Goal: Information Seeking & Learning: Compare options

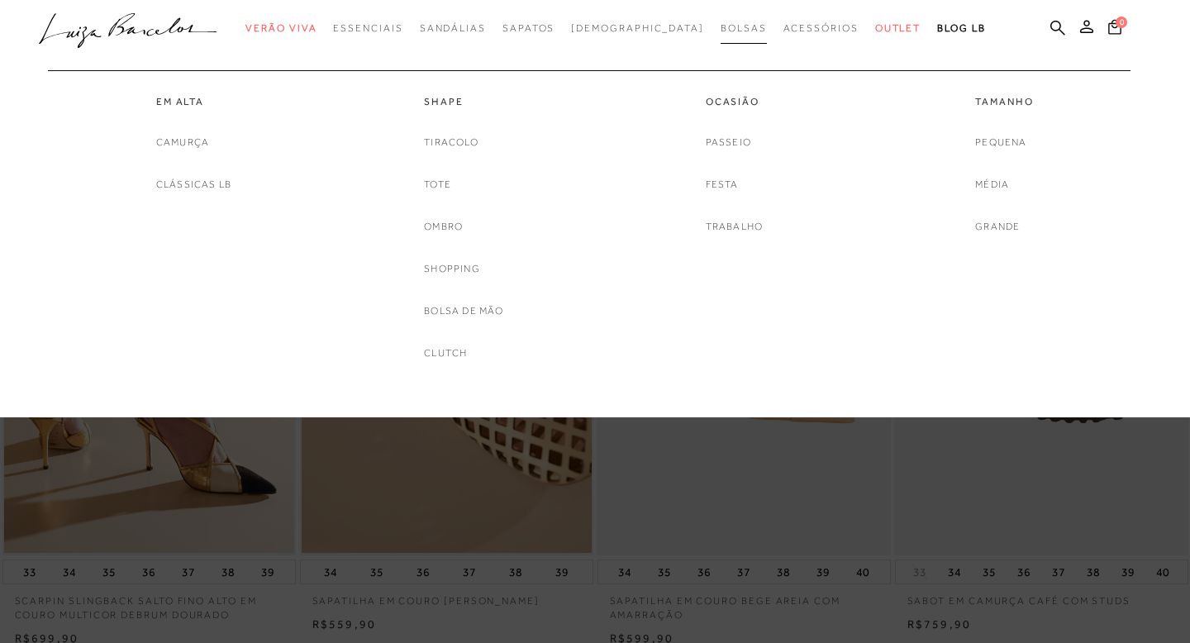
click at [721, 29] on span "Bolsas" at bounding box center [744, 28] width 46 height 12
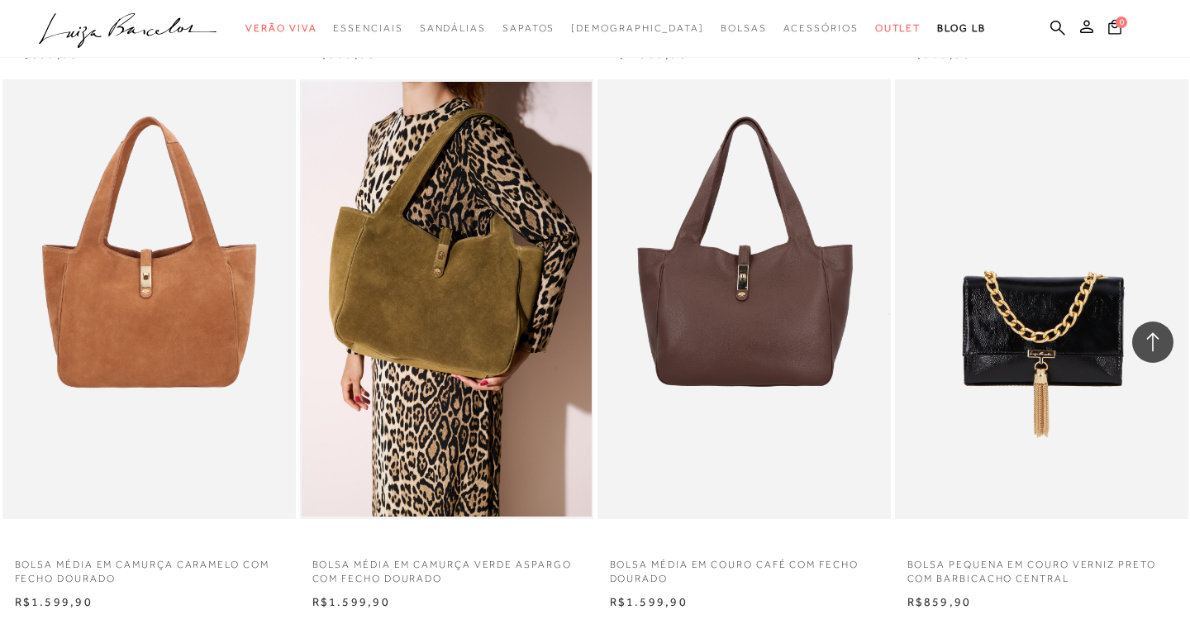
scroll to position [2998, 0]
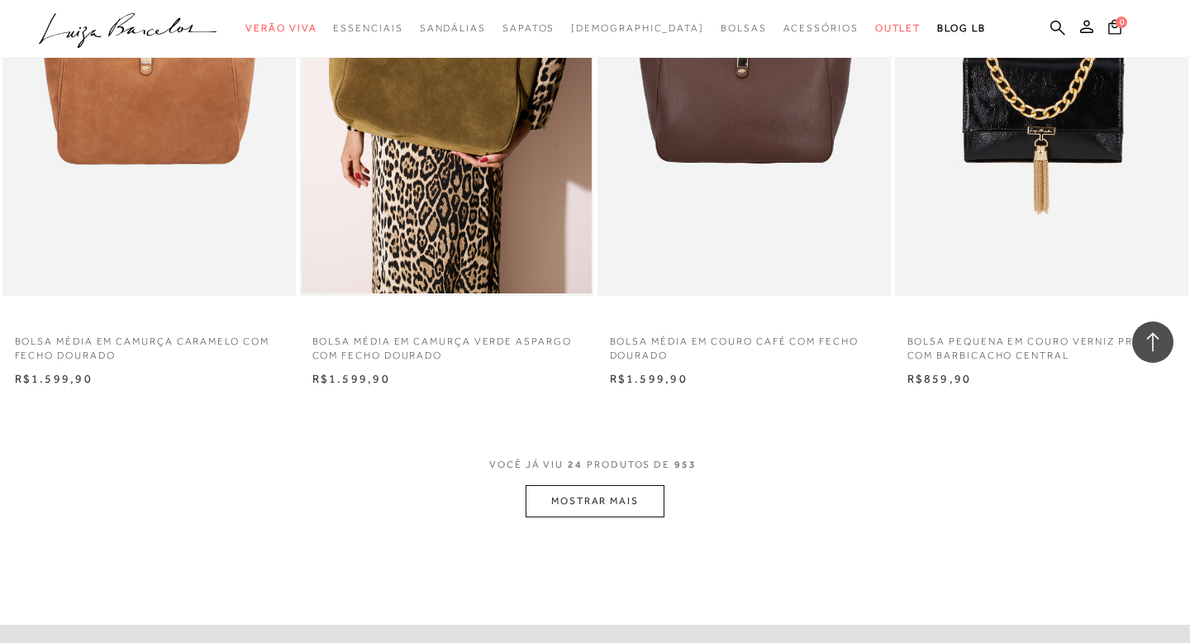
click at [600, 517] on button "MOSTRAR MAIS" at bounding box center [595, 501] width 139 height 32
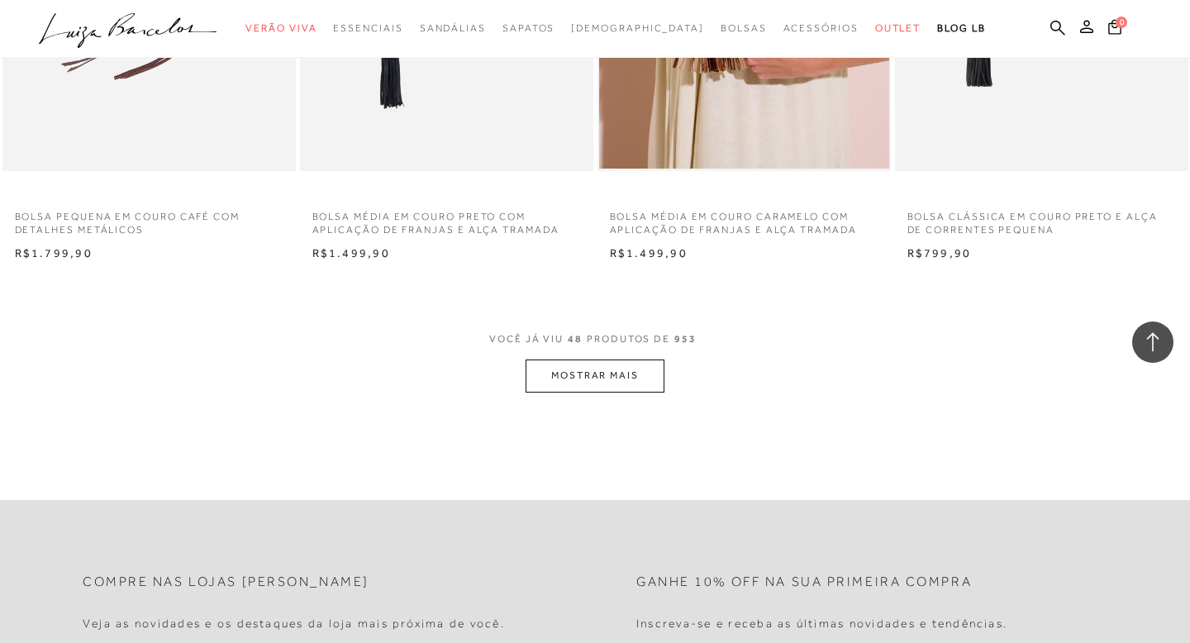
scroll to position [6418, 0]
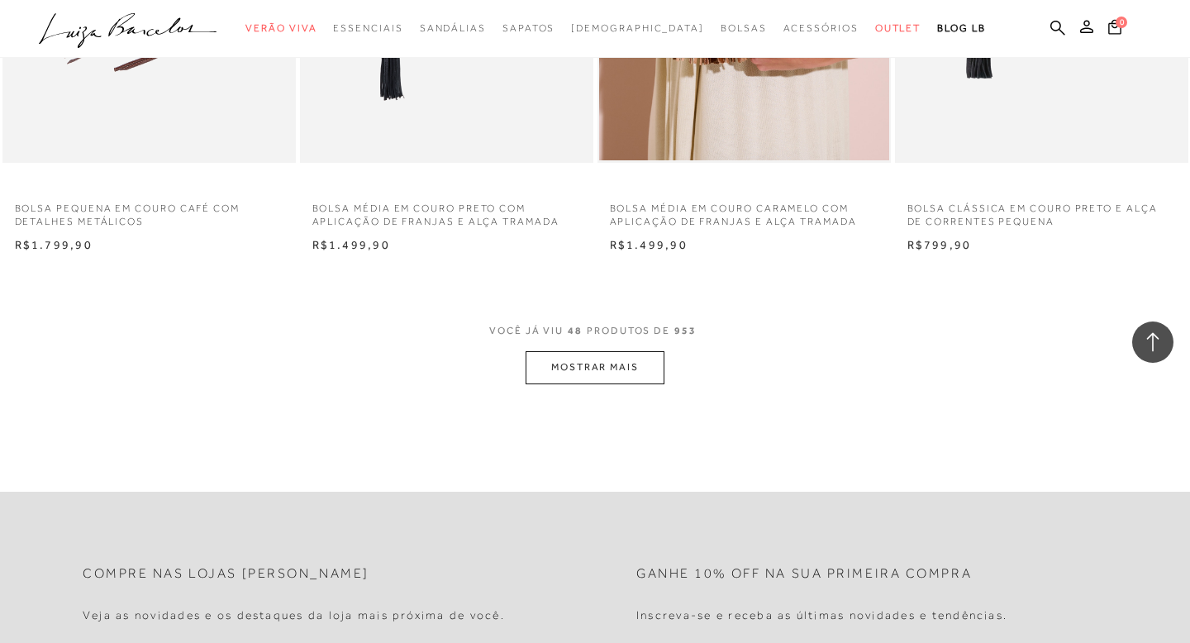
click at [621, 384] on button "MOSTRAR MAIS" at bounding box center [595, 367] width 139 height 32
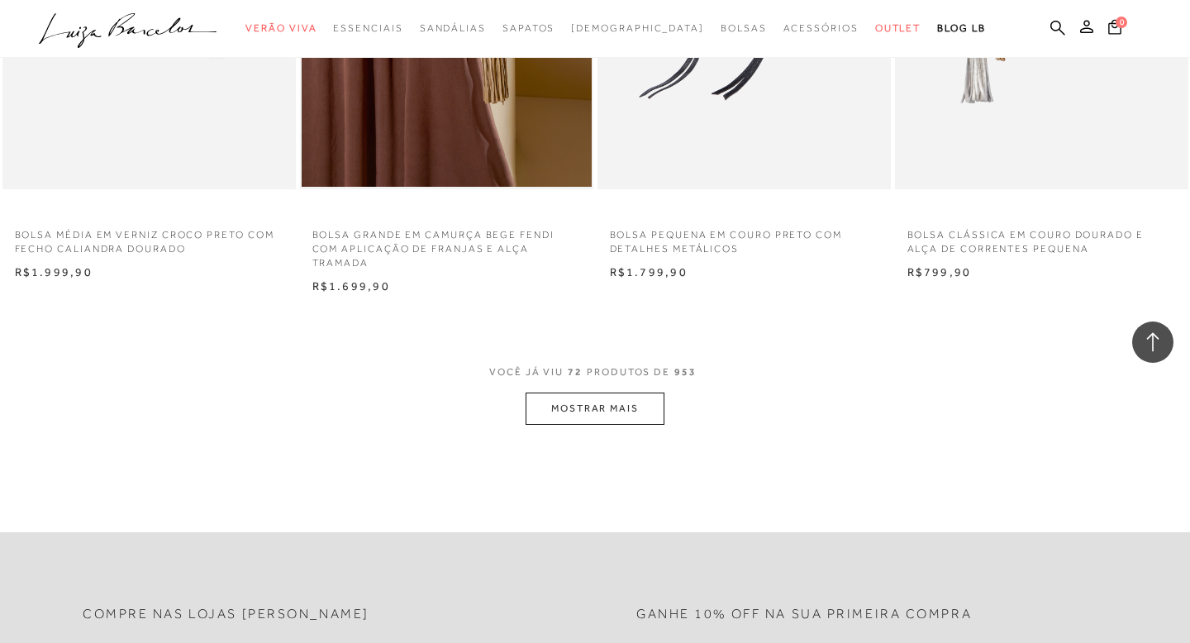
scroll to position [9841, 0]
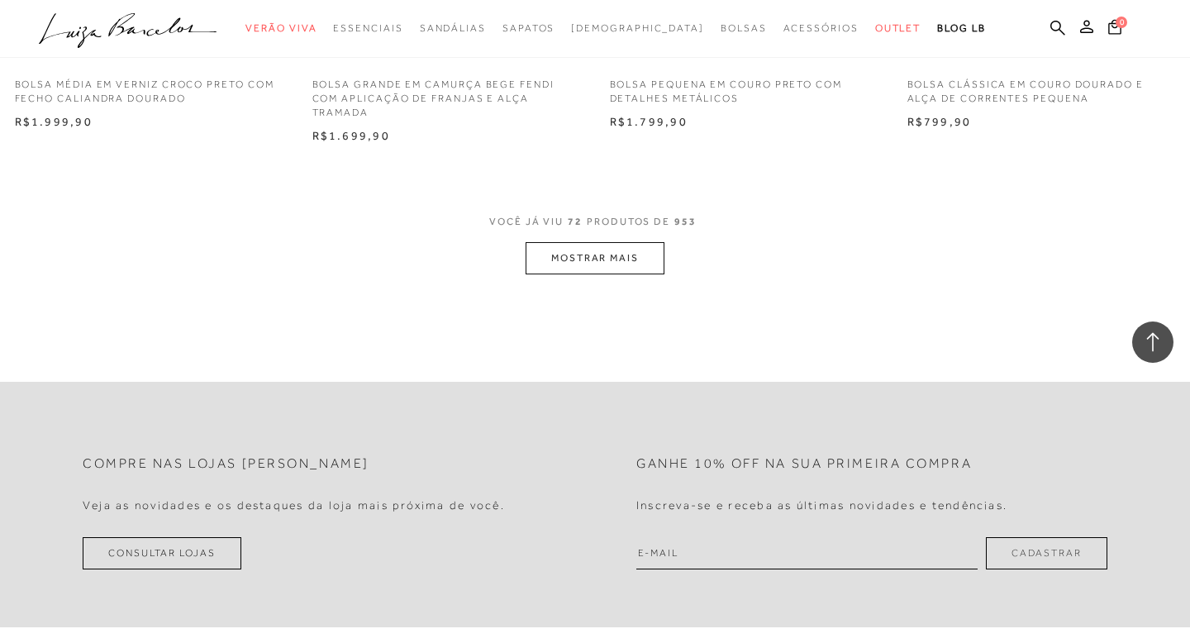
click at [562, 272] on button "MOSTRAR MAIS" at bounding box center [595, 258] width 139 height 32
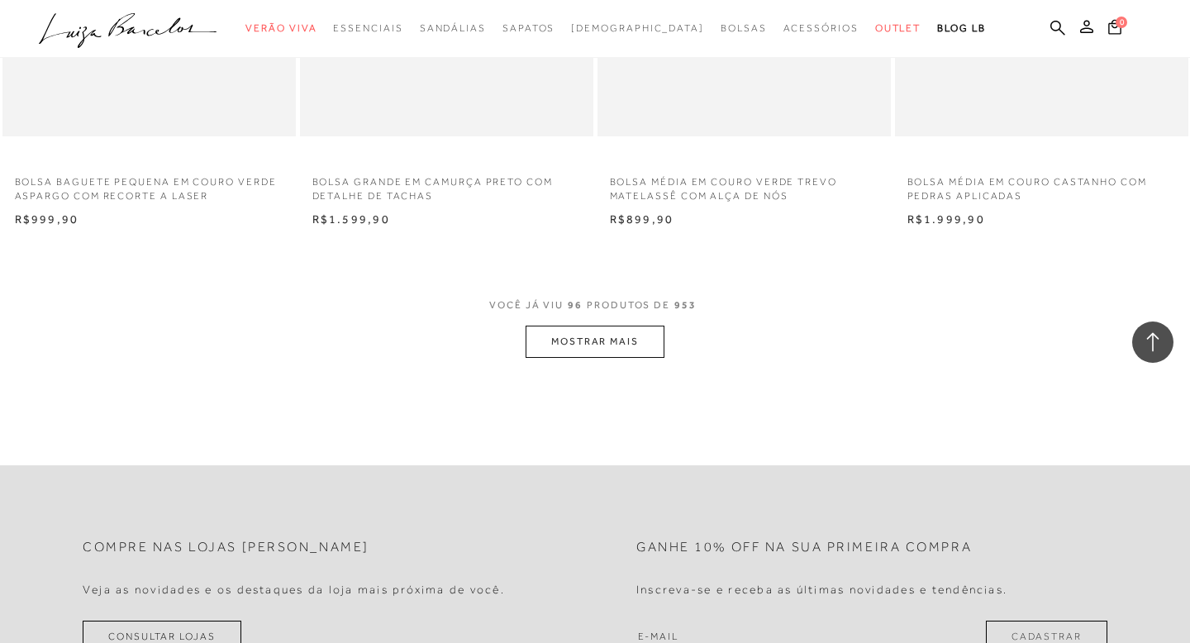
scroll to position [13114, 0]
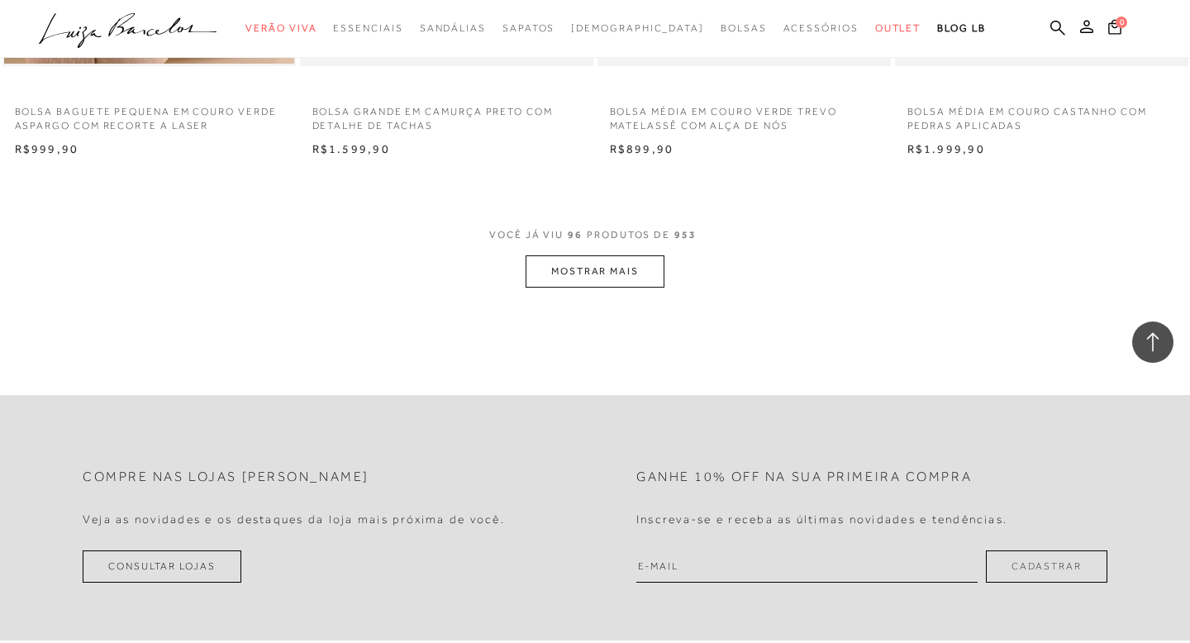
click at [623, 288] on button "MOSTRAR MAIS" at bounding box center [595, 271] width 139 height 32
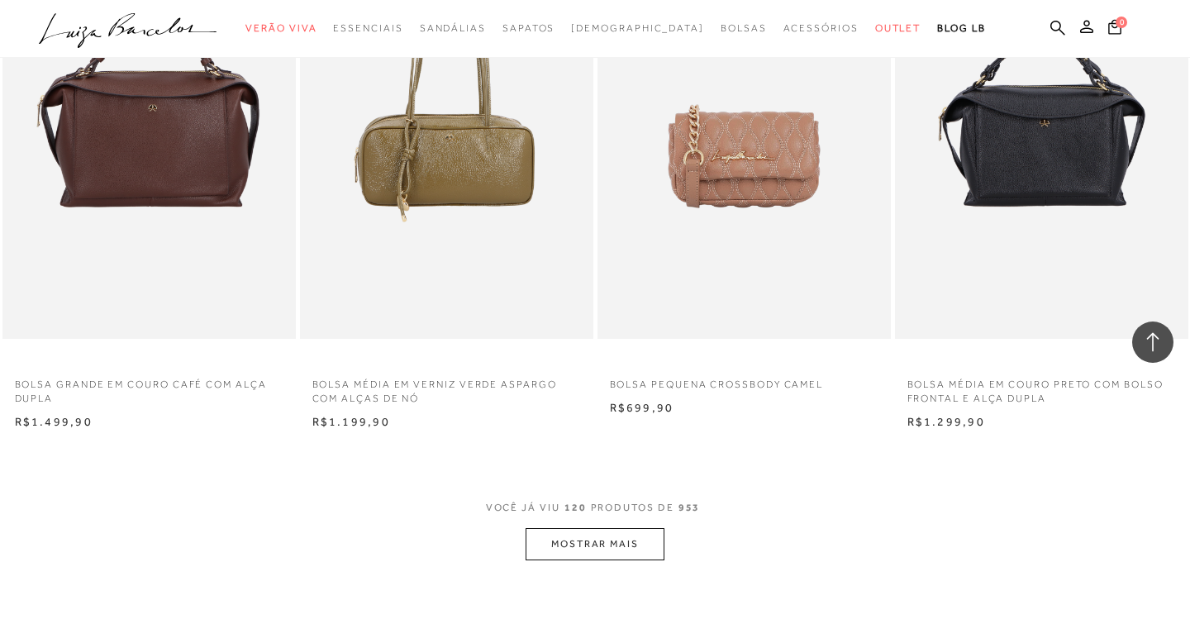
scroll to position [16149, 0]
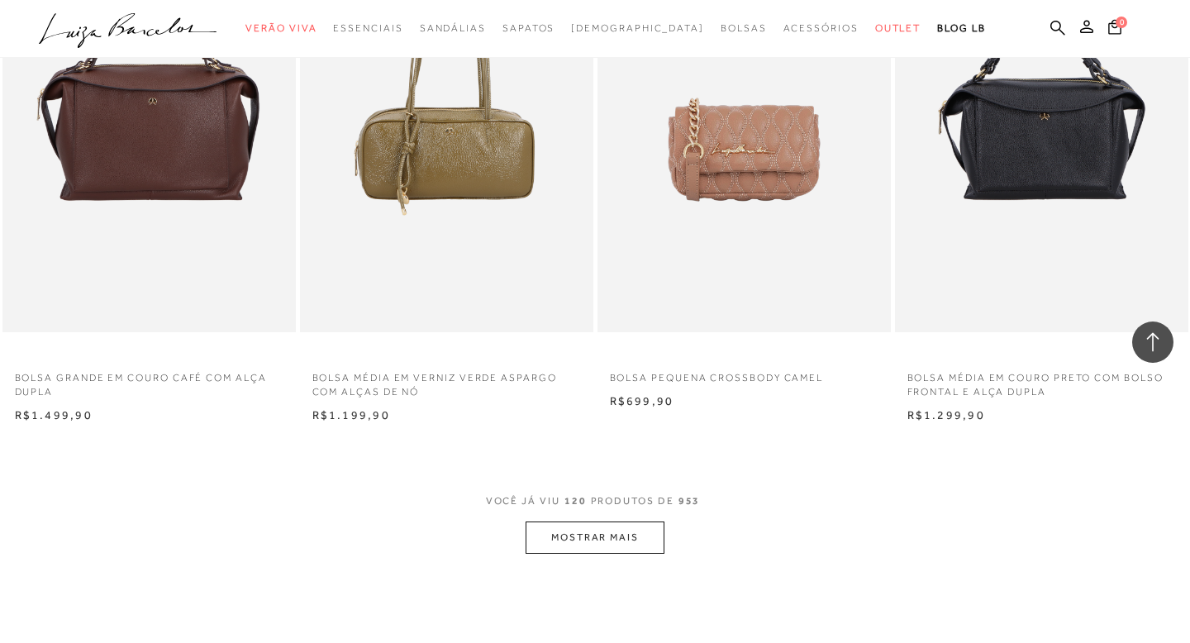
click at [622, 553] on button "MOSTRAR MAIS" at bounding box center [595, 538] width 139 height 32
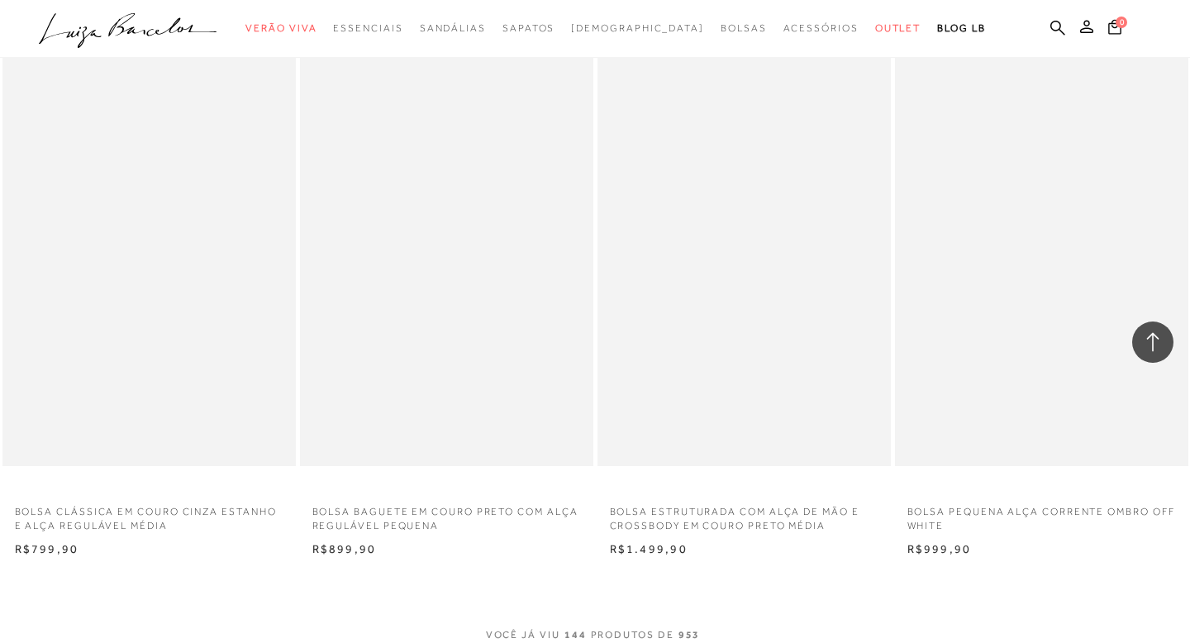
scroll to position [19505, 0]
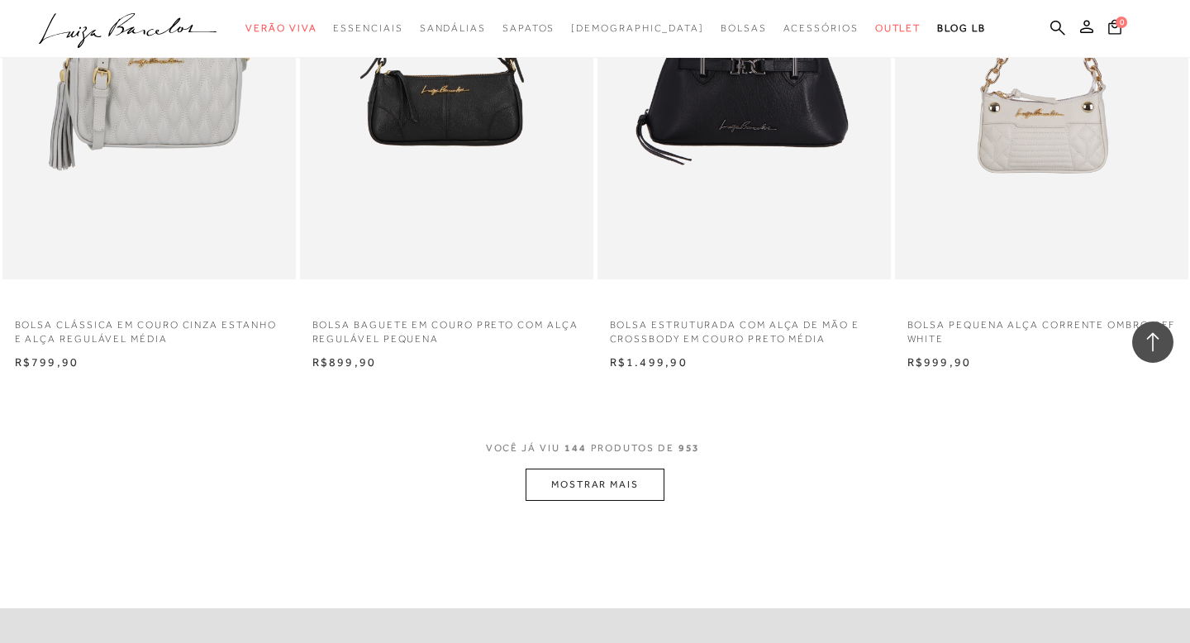
click at [627, 501] on button "MOSTRAR MAIS" at bounding box center [595, 485] width 139 height 32
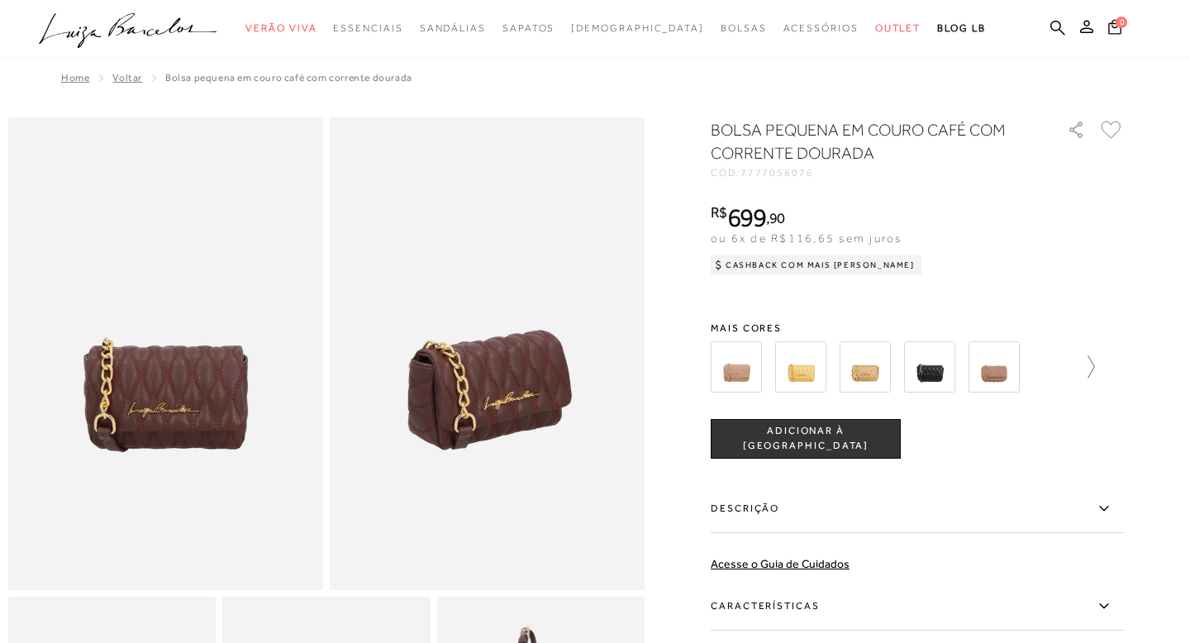
click at [1088, 360] on icon at bounding box center [1083, 366] width 23 height 23
click at [1088, 360] on div at bounding box center [912, 366] width 355 height 61
click at [1122, 366] on icon at bounding box center [1112, 366] width 23 height 23
click at [765, 369] on img at bounding box center [765, 366] width 51 height 51
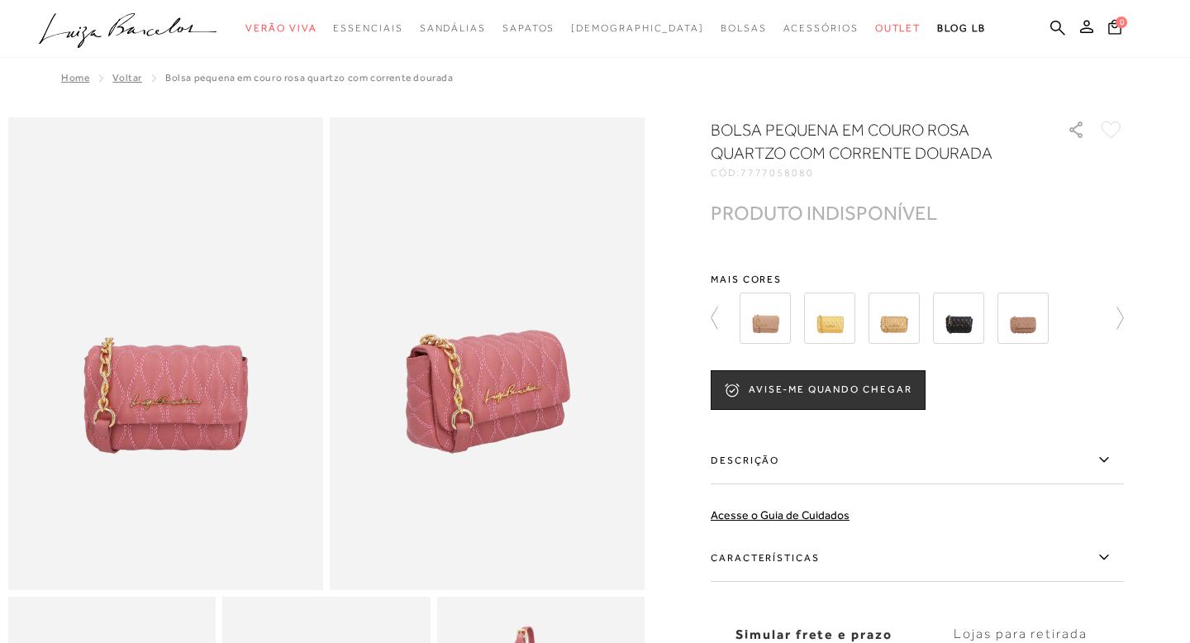
click at [887, 315] on img at bounding box center [894, 318] width 51 height 51
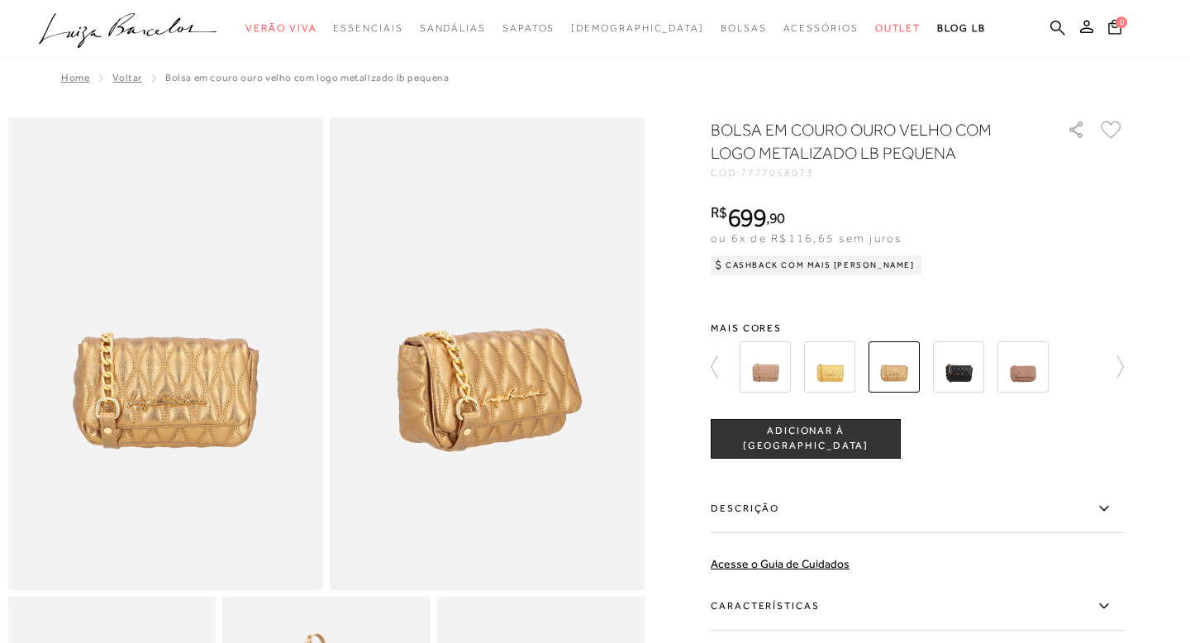
click at [708, 364] on div at bounding box center [595, 512] width 1174 height 790
click at [712, 365] on icon at bounding box center [715, 366] width 7 height 22
click at [711, 365] on img at bounding box center [736, 366] width 51 height 51
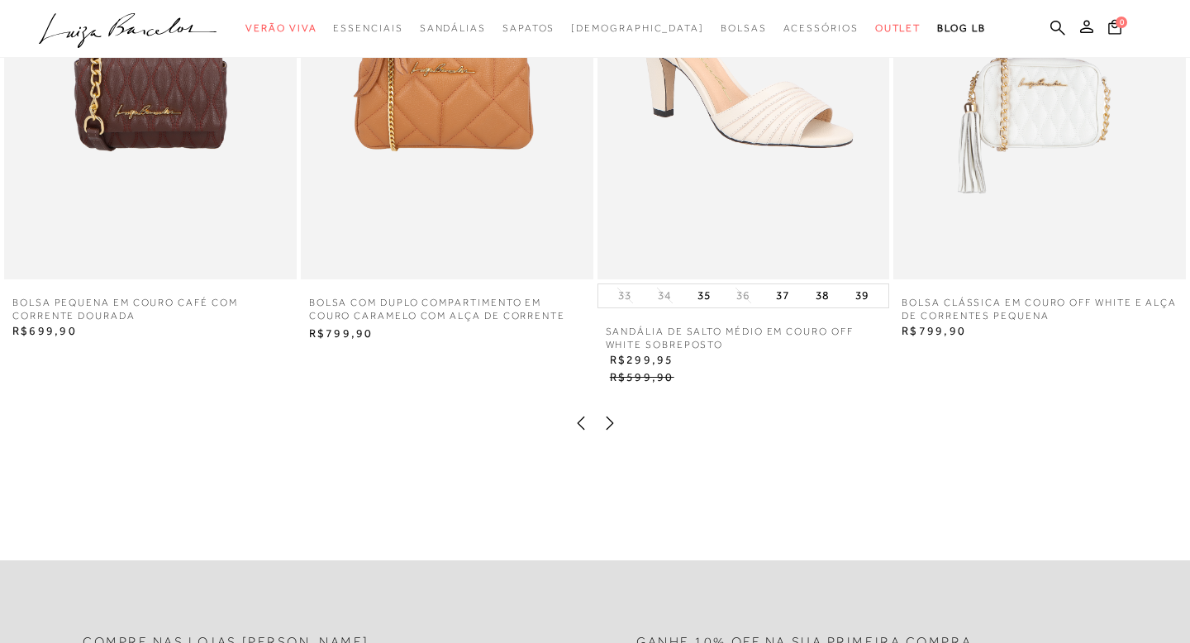
scroll to position [2018, 0]
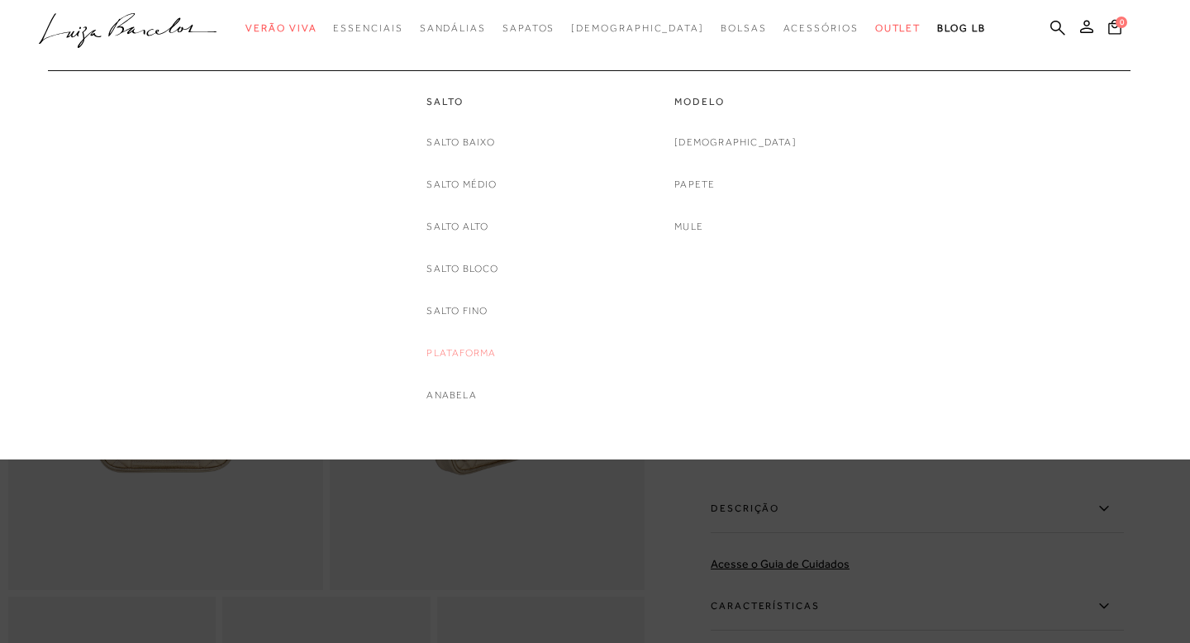
click at [472, 359] on link "Plataforma" at bounding box center [460, 353] width 69 height 17
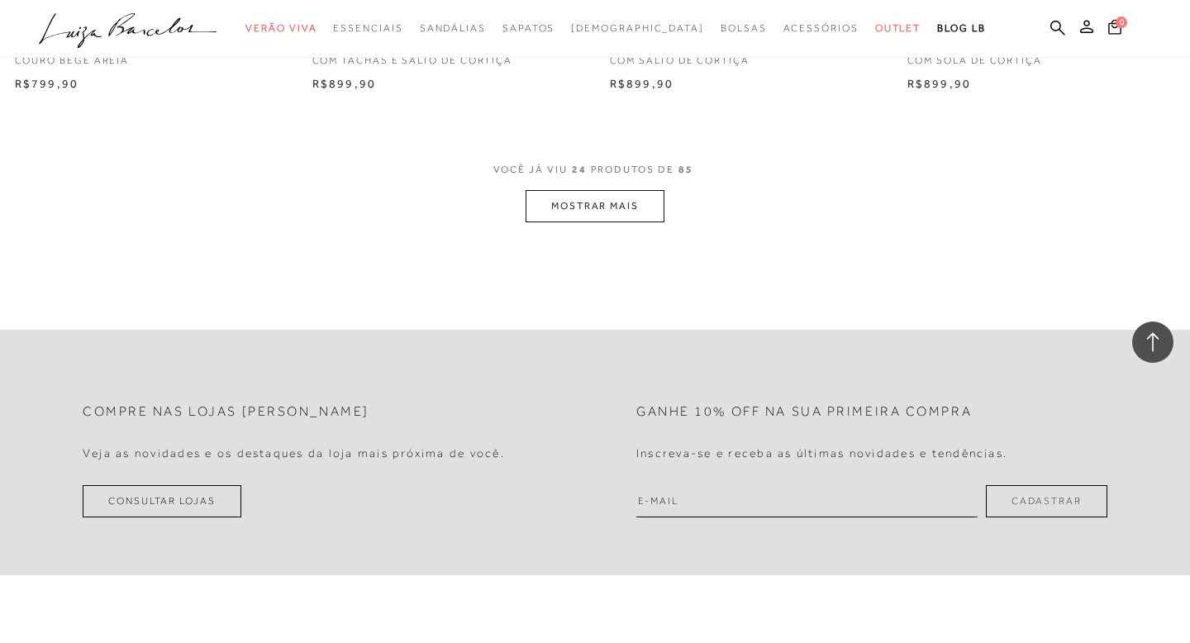
scroll to position [3319, 0]
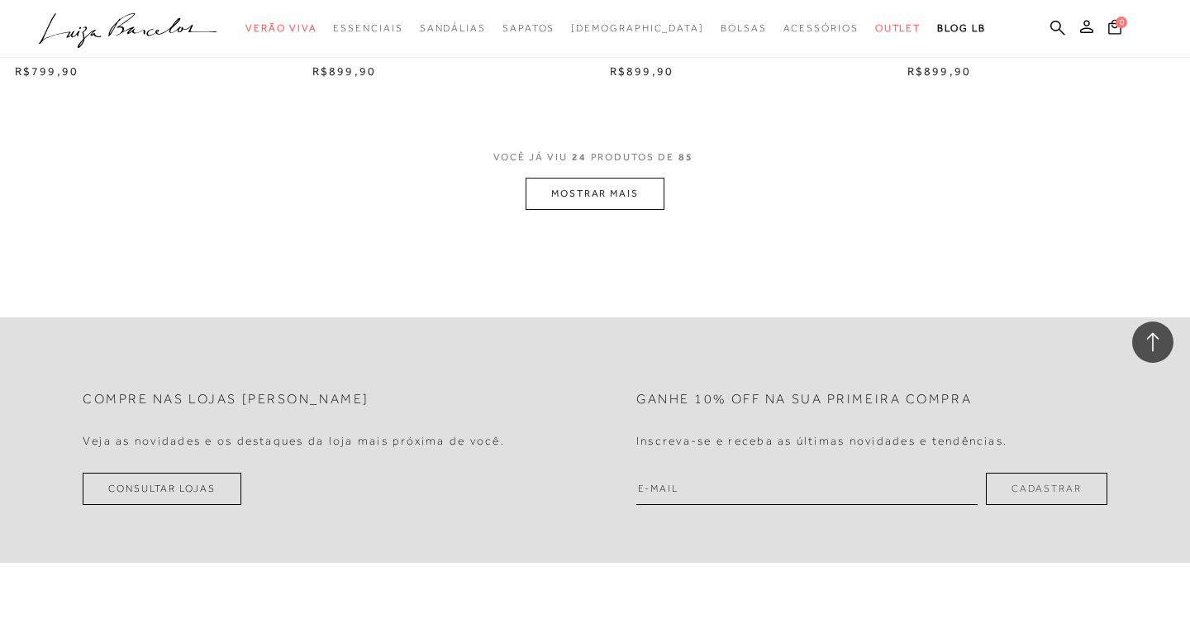
click at [546, 194] on button "MOSTRAR MAIS" at bounding box center [595, 194] width 139 height 32
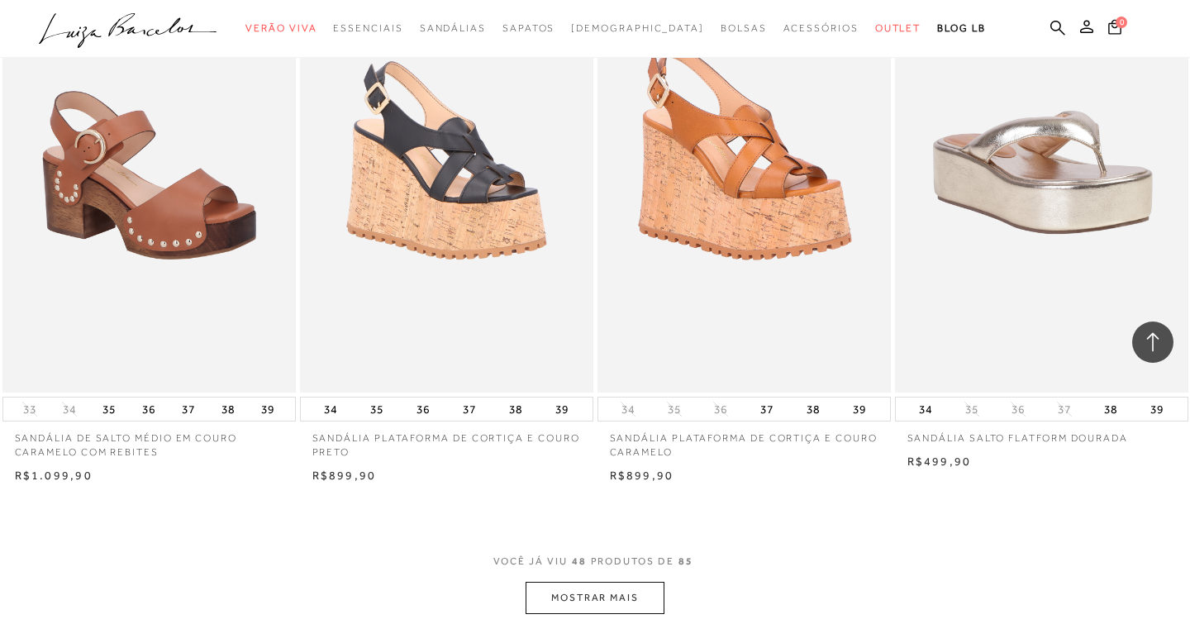
scroll to position [6231, 0]
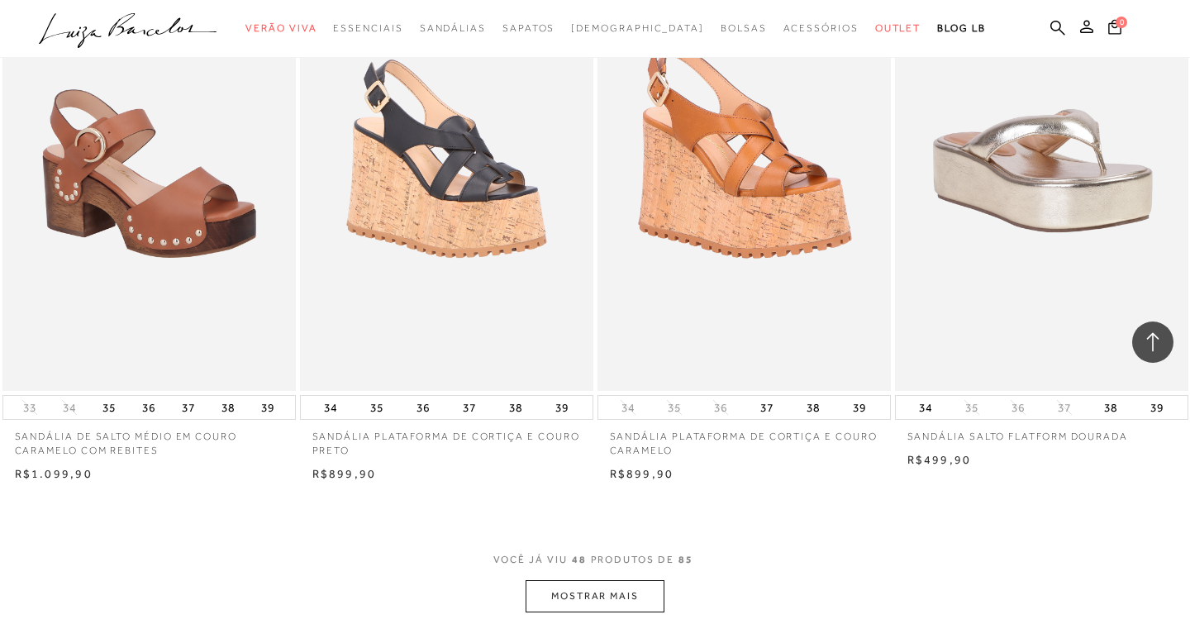
click at [566, 603] on button "MOSTRAR MAIS" at bounding box center [595, 596] width 139 height 32
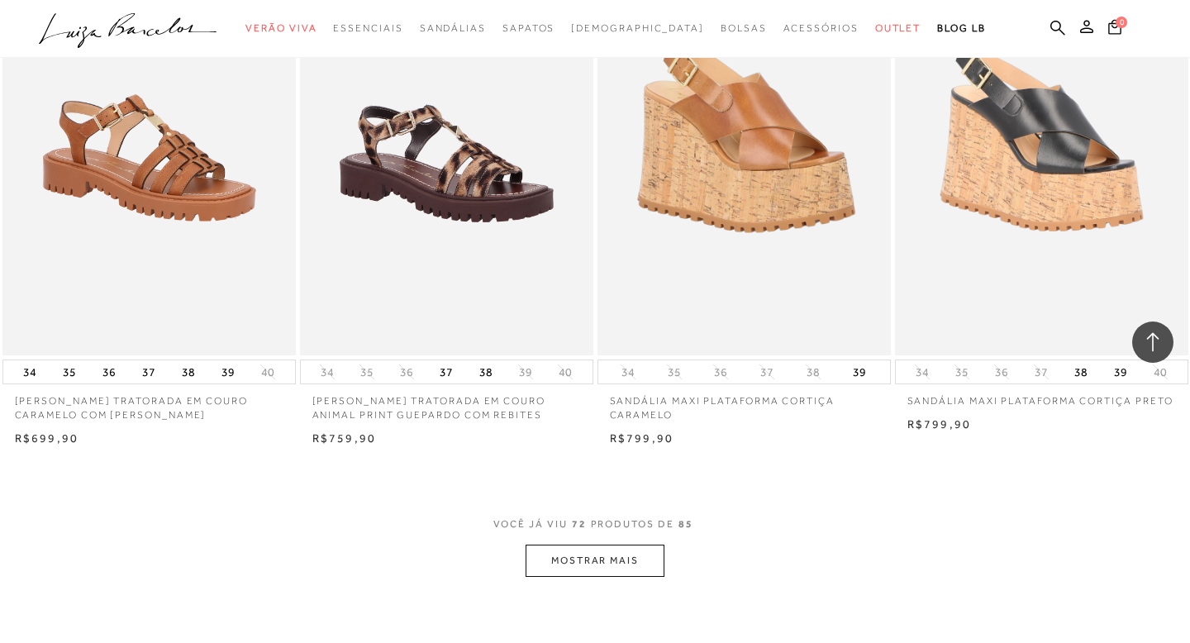
scroll to position [9545, 0]
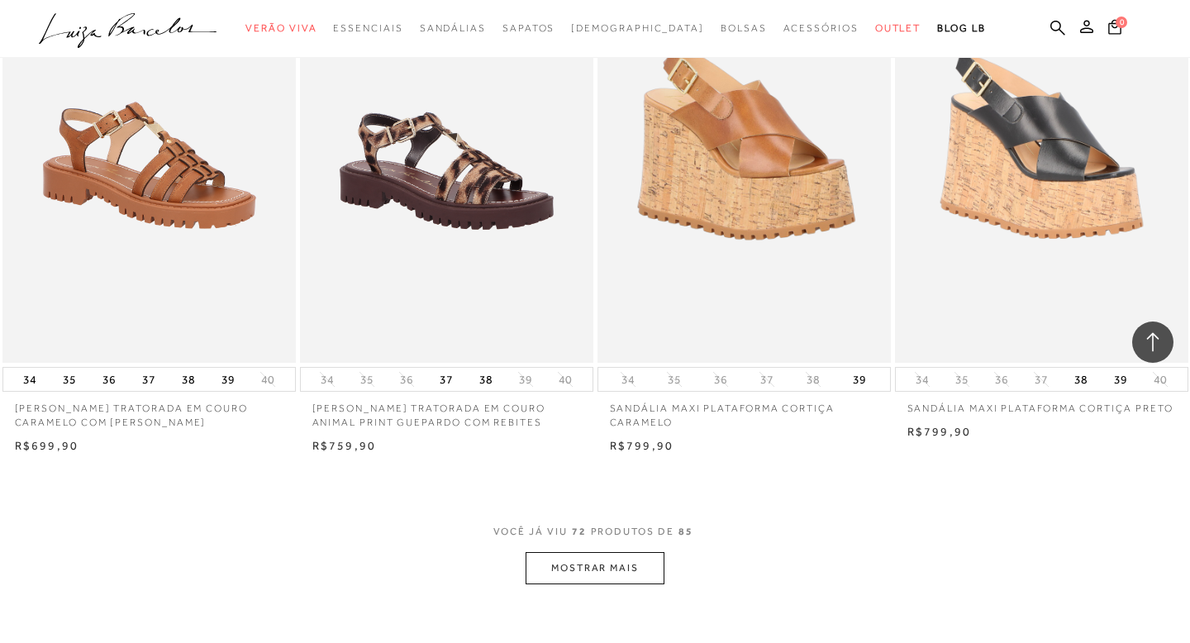
click at [641, 578] on button "MOSTRAR MAIS" at bounding box center [595, 568] width 139 height 32
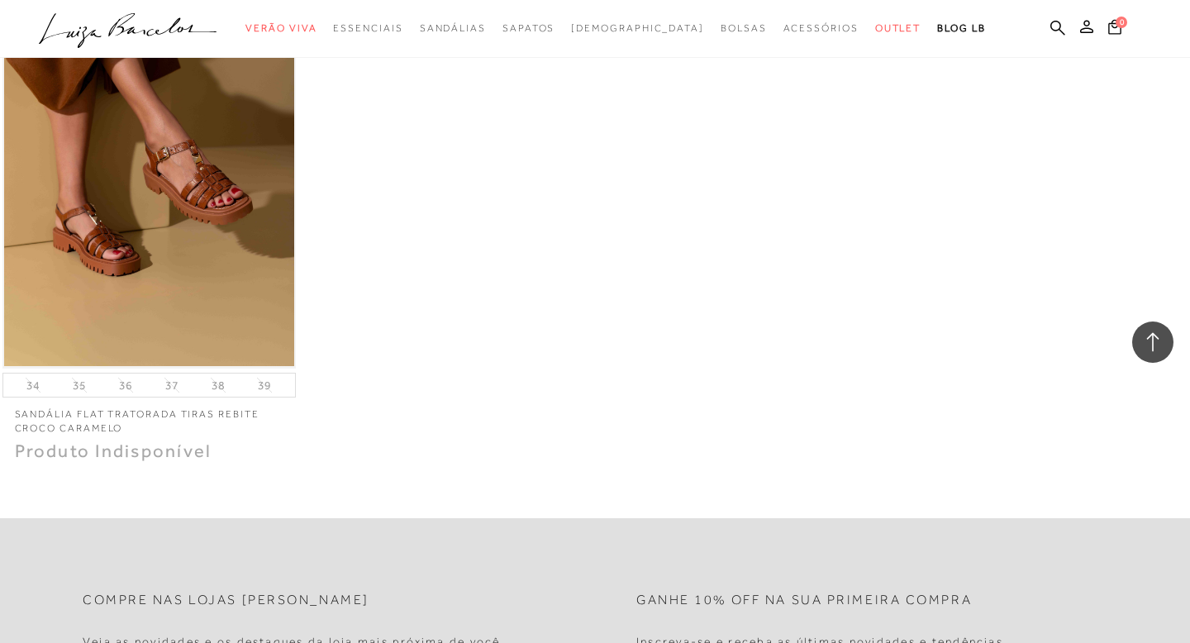
scroll to position [11759, 0]
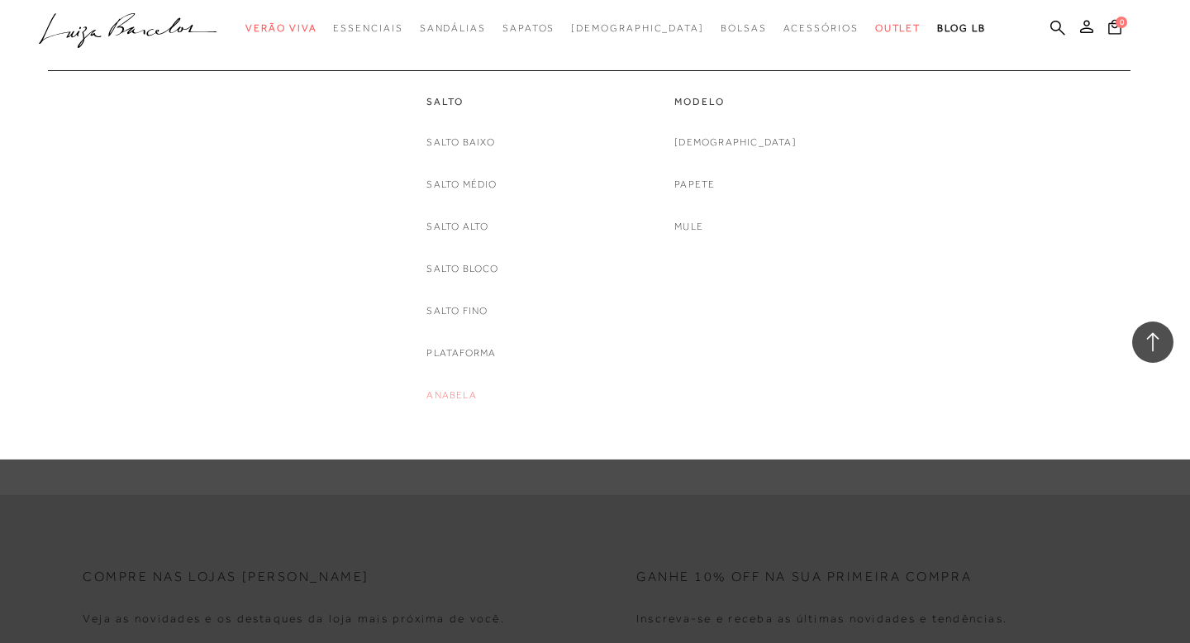
click at [469, 393] on link "Anabela" at bounding box center [451, 395] width 50 height 17
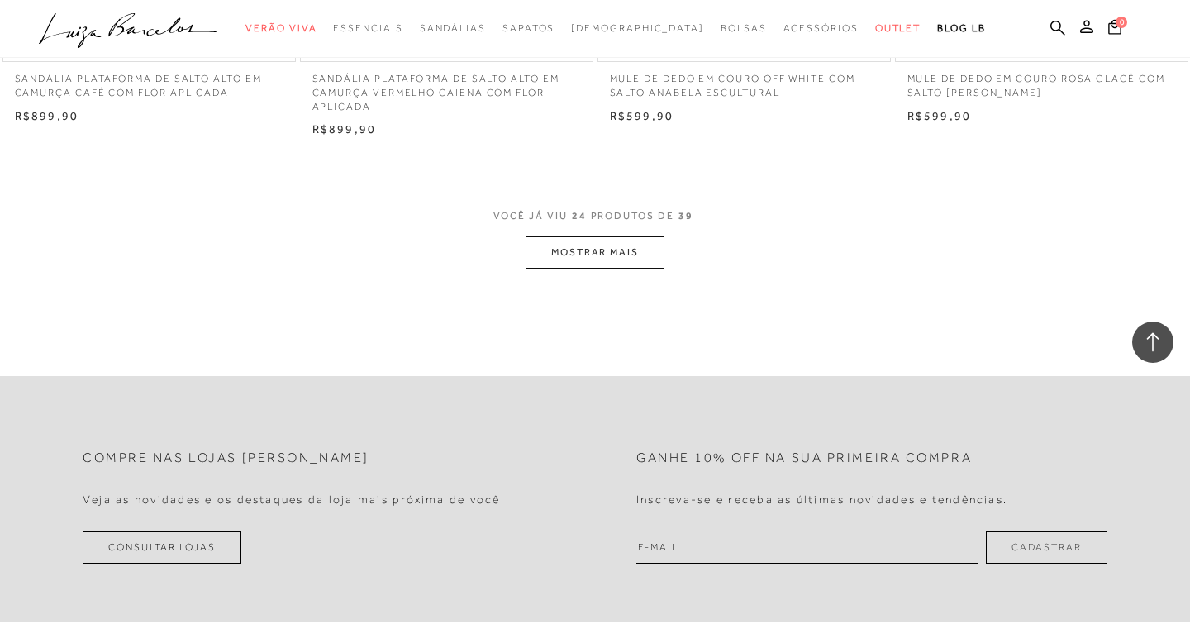
scroll to position [3360, 0]
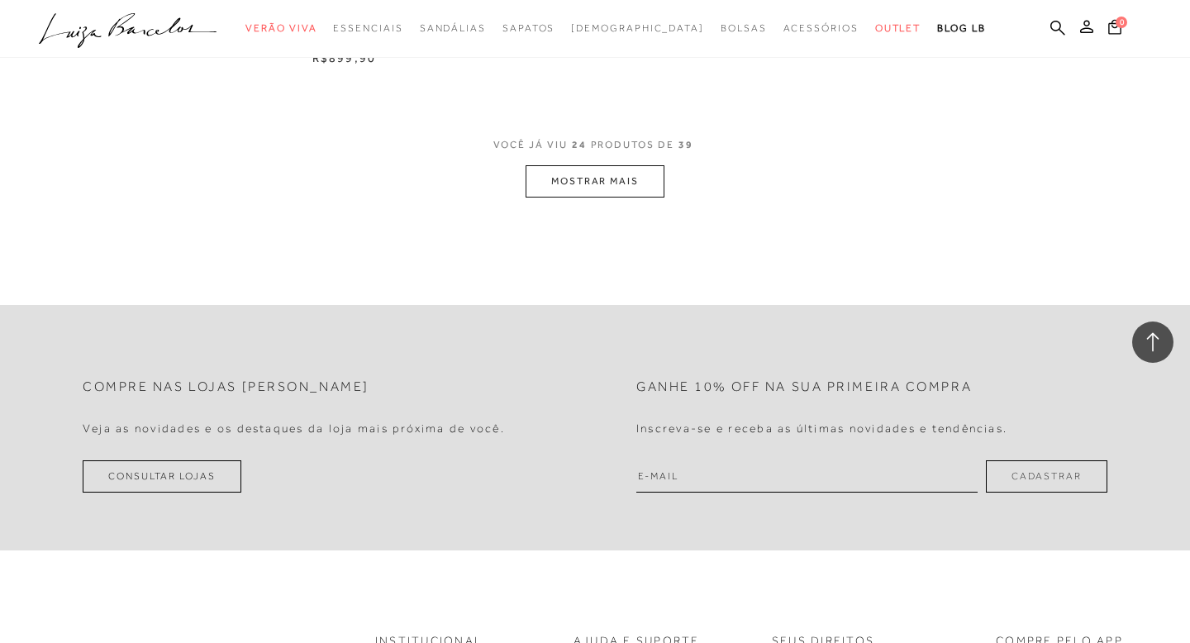
click at [565, 193] on button "MOSTRAR MAIS" at bounding box center [595, 181] width 139 height 32
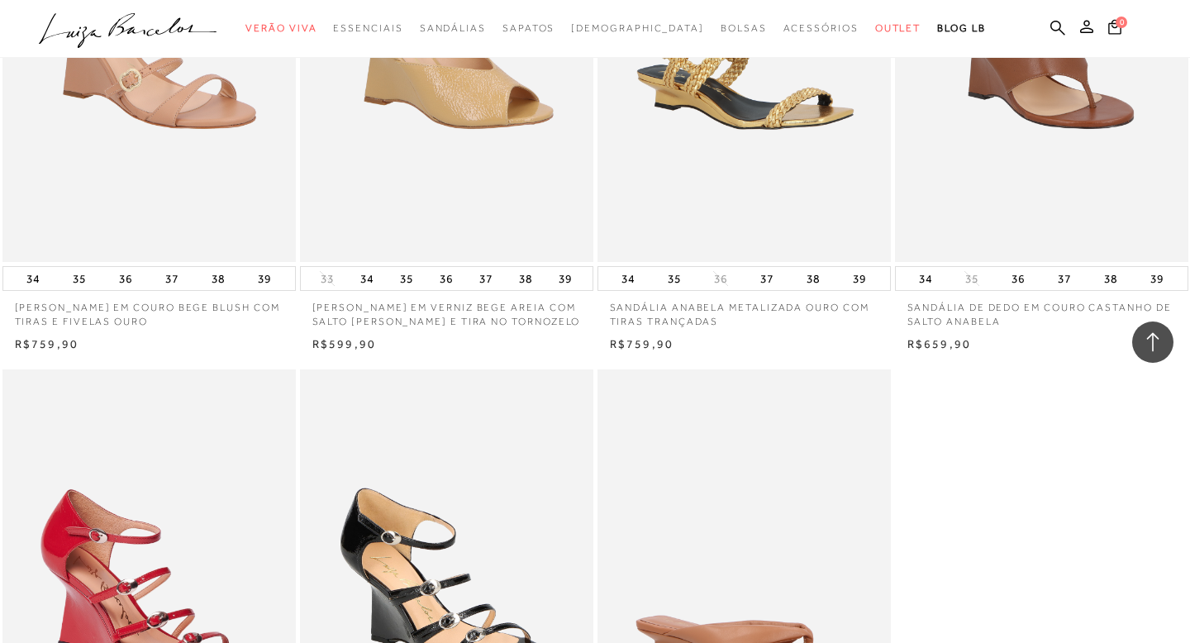
scroll to position [4814, 0]
